Goal: Information Seeking & Learning: Learn about a topic

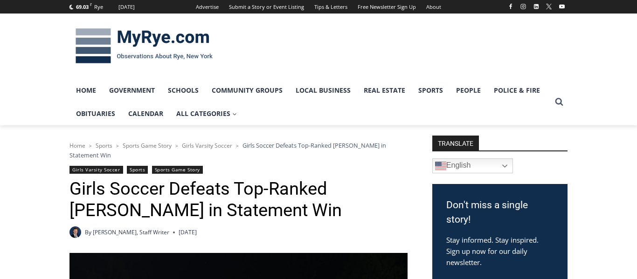
scroll to position [336, 0]
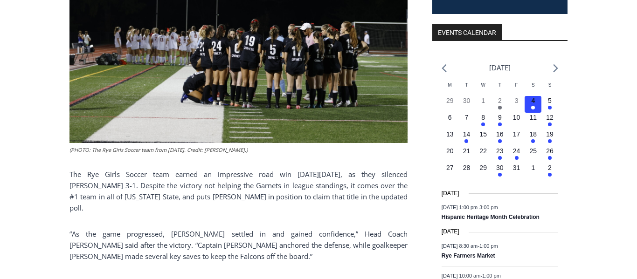
click at [250, 192] on p "The Rye Girls Soccer team earned an impressive road win [DATE][DATE], as they s…" at bounding box center [238, 191] width 338 height 45
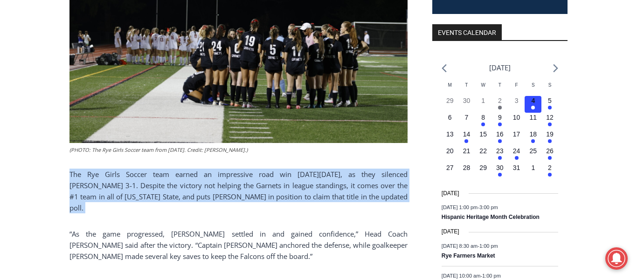
click at [250, 192] on p "The Rye Girls Soccer team earned an impressive road win [DATE][DATE], as they s…" at bounding box center [238, 191] width 338 height 45
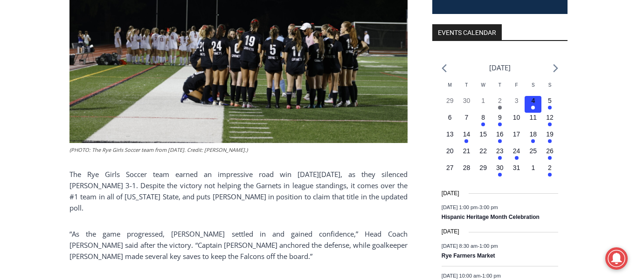
click at [250, 192] on p "The Rye Girls Soccer team earned an impressive road win [DATE][DATE], as they s…" at bounding box center [238, 191] width 338 height 45
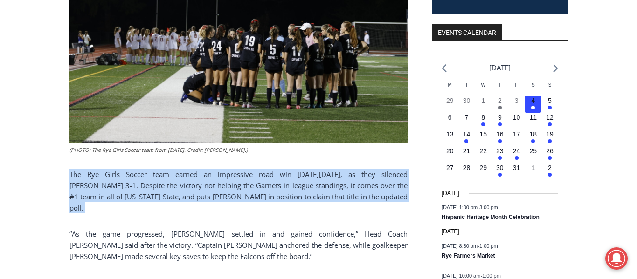
click at [186, 191] on p "The Rye Girls Soccer team earned an impressive road win [DATE][DATE], as they s…" at bounding box center [238, 191] width 338 height 45
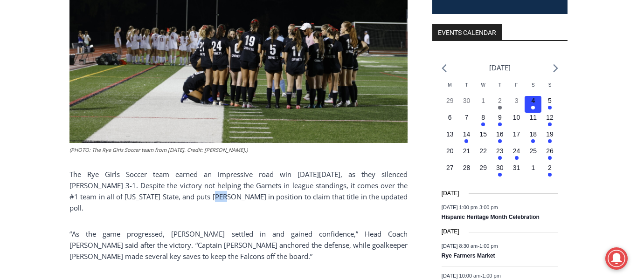
click at [186, 191] on p "The Rye Girls Soccer team earned an impressive road win [DATE][DATE], as they s…" at bounding box center [238, 191] width 338 height 45
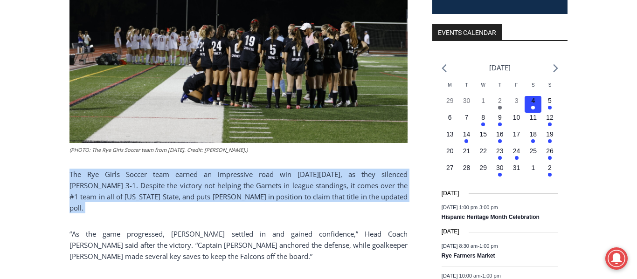
click at [186, 191] on p "The Rye Girls Soccer team earned an impressive road win [DATE][DATE], as they s…" at bounding box center [238, 191] width 338 height 45
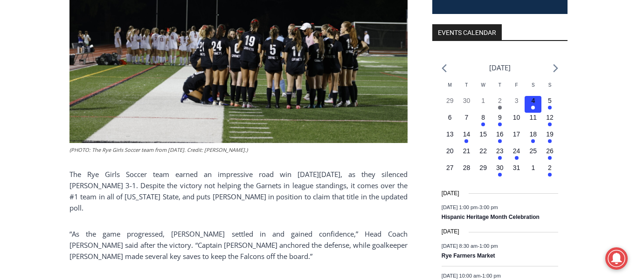
click at [186, 191] on p "The Rye Girls Soccer team earned an impressive road win [DATE][DATE], as they s…" at bounding box center [238, 191] width 338 height 45
click at [250, 243] on p "“As the game progressed, [PERSON_NAME] settled in and gained confidence,” Head …" at bounding box center [238, 246] width 338 height 34
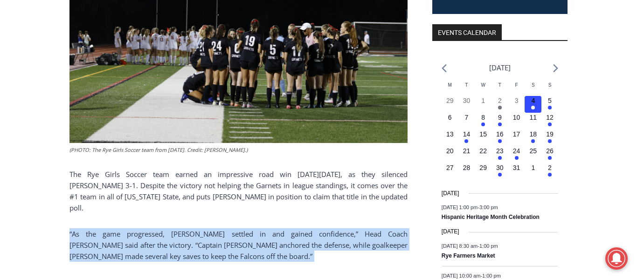
click at [250, 243] on p "“As the game progressed, [PERSON_NAME] settled in and gained confidence,” Head …" at bounding box center [238, 246] width 338 height 34
click at [249, 244] on p "“As the game progressed, [PERSON_NAME] settled in and gained confidence,” Head …" at bounding box center [238, 246] width 338 height 34
drag, startPoint x: 249, startPoint y: 244, endPoint x: 156, endPoint y: 218, distance: 96.3
click at [156, 229] on p "“As the game progressed, [PERSON_NAME] settled in and gained confidence,” Head …" at bounding box center [238, 246] width 338 height 34
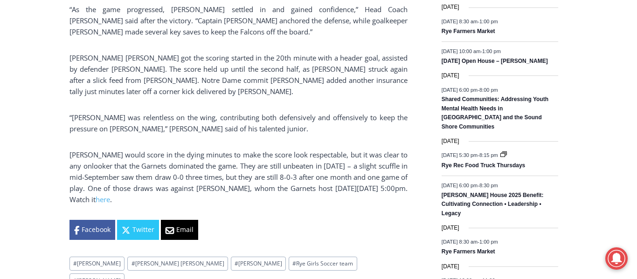
scroll to position [563, 0]
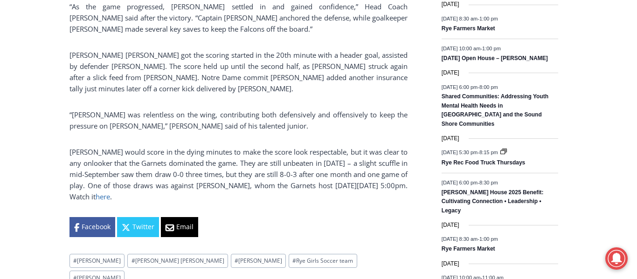
click at [110, 192] on link "here" at bounding box center [103, 196] width 14 height 9
